Goal: Task Accomplishment & Management: Use online tool/utility

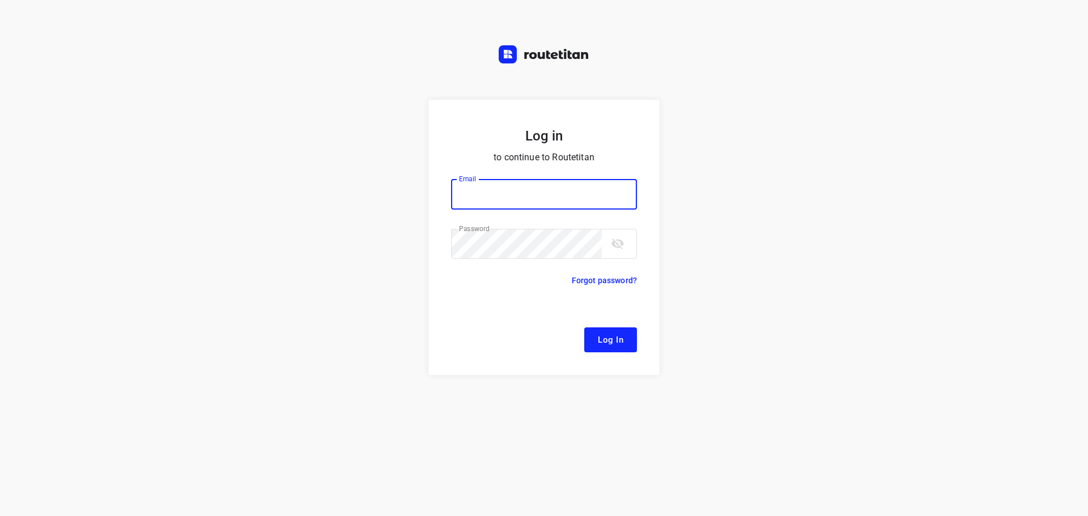
type input "[EMAIL_ADDRESS][DOMAIN_NAME]"
click at [618, 349] on button "Log In" at bounding box center [610, 340] width 53 height 25
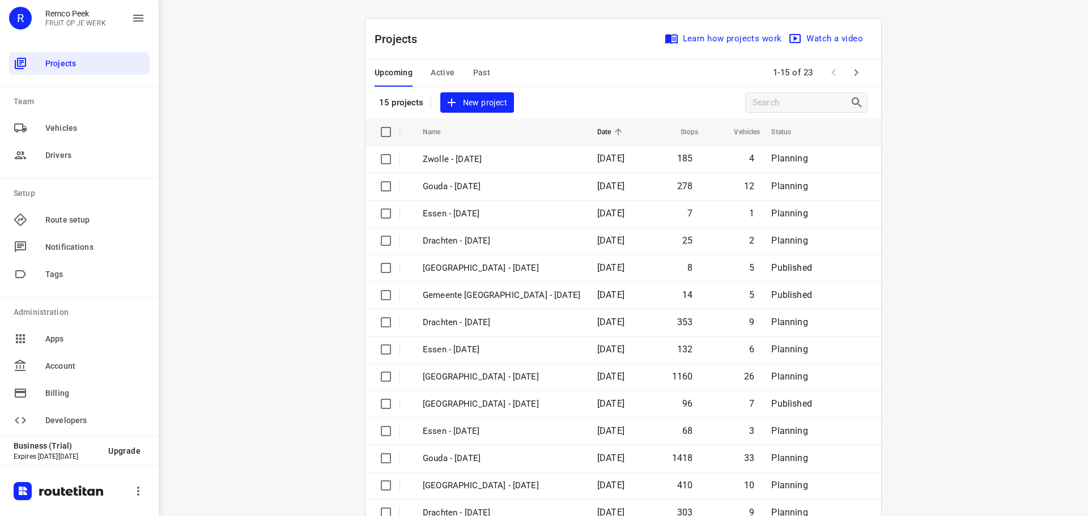
click at [322, 127] on div "i © 2025 Routetitan , © Stadia Maps , © OpenMapTiles © OpenStreetMap contributo…" at bounding box center [623, 258] width 929 height 516
click at [439, 74] on span "Active" at bounding box center [443, 73] width 24 height 14
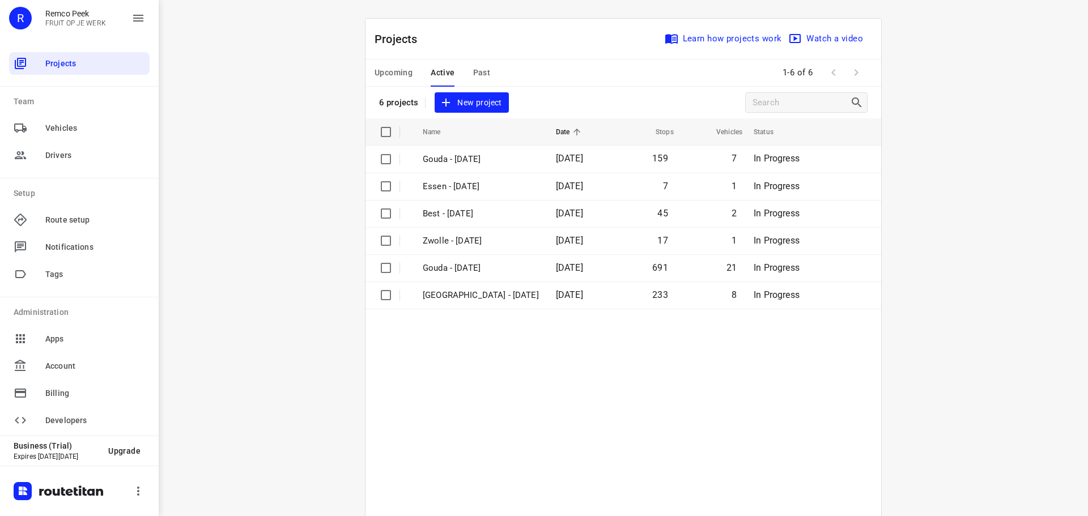
click at [393, 69] on span "Upcoming" at bounding box center [394, 73] width 38 height 14
